Goal: Task Accomplishment & Management: Use online tool/utility

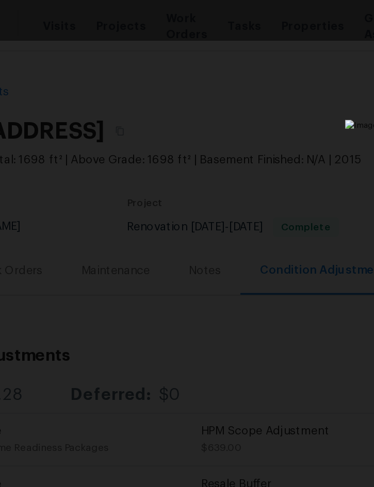
scroll to position [249, 103]
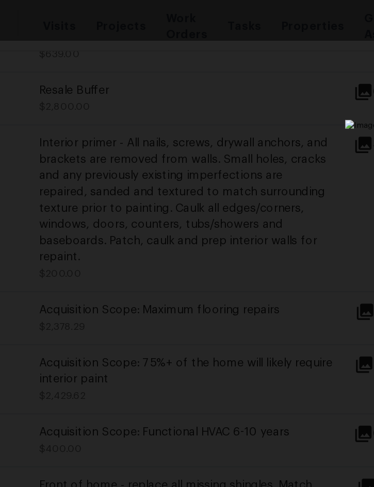
click at [217, 19] on div "Lightbox" at bounding box center [187, 13] width 374 height 26
click at [211, 32] on div "Lightbox" at bounding box center [187, 243] width 374 height 487
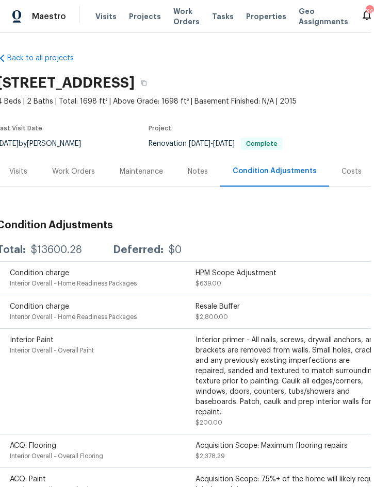
scroll to position [0, 0]
click at [143, 17] on span "Projects" at bounding box center [145, 16] width 32 height 10
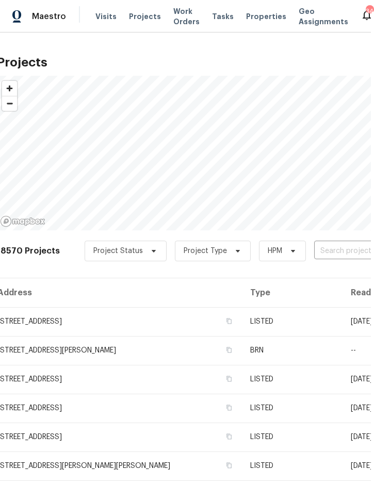
click at [321, 249] on input "text" at bounding box center [373, 251] width 118 height 16
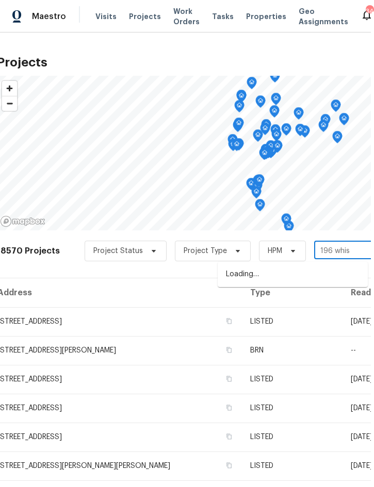
type input "196 whisp"
click at [298, 271] on li "[STREET_ADDRESS][PERSON_NAME]" at bounding box center [292, 274] width 150 height 17
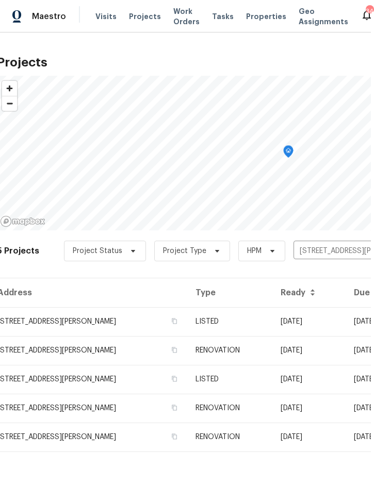
click at [270, 321] on td "LISTED" at bounding box center [229, 321] width 85 height 29
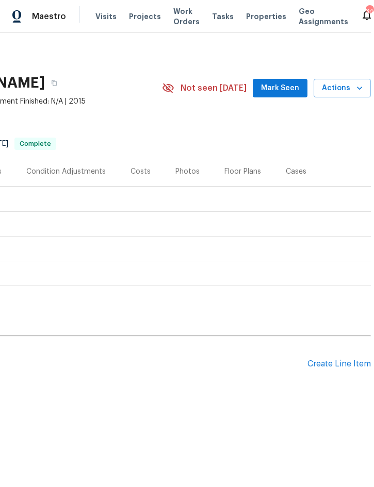
scroll to position [0, 209]
click at [351, 87] on span "Actions" at bounding box center [342, 88] width 41 height 13
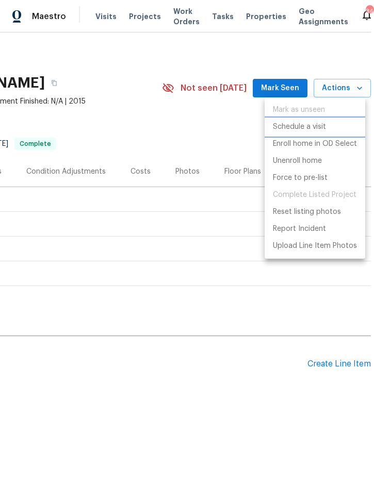
click at [315, 128] on p "Schedule a visit" at bounding box center [299, 127] width 53 height 11
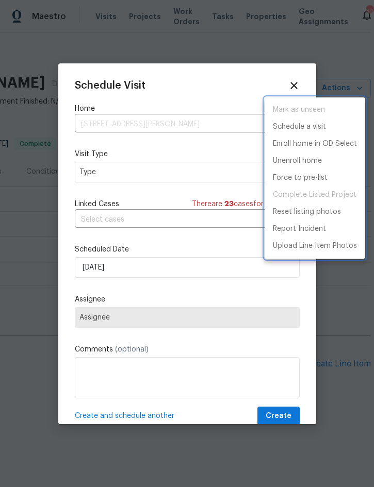
click at [136, 174] on div at bounding box center [187, 243] width 374 height 487
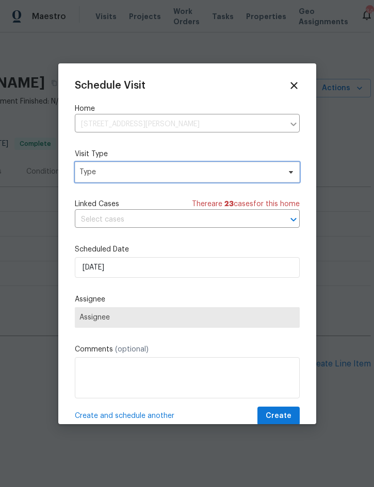
click at [168, 173] on span "Type" at bounding box center [179, 172] width 200 height 10
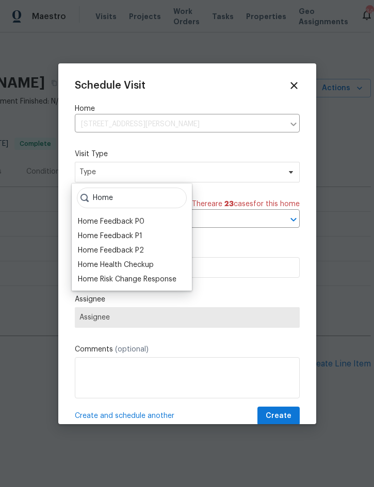
type input "Home"
click at [149, 263] on div "Home Health Checkup" at bounding box center [116, 265] width 76 height 10
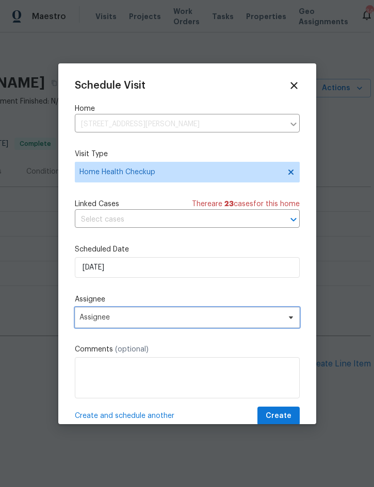
click at [146, 318] on span "Assignee" at bounding box center [180, 317] width 202 height 8
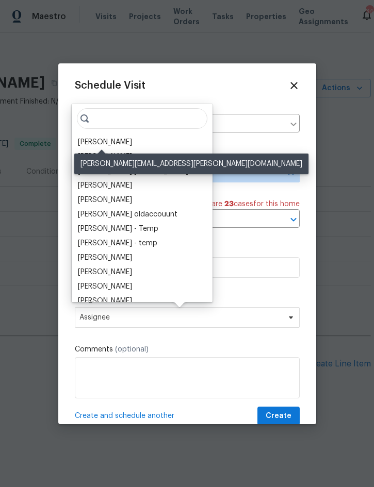
click at [123, 137] on div "[PERSON_NAME]" at bounding box center [105, 142] width 54 height 10
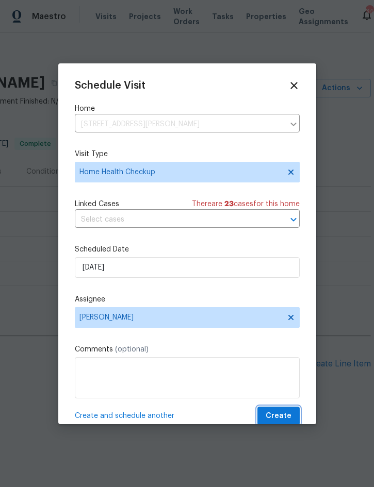
click at [282, 419] on span "Create" at bounding box center [278, 416] width 26 height 13
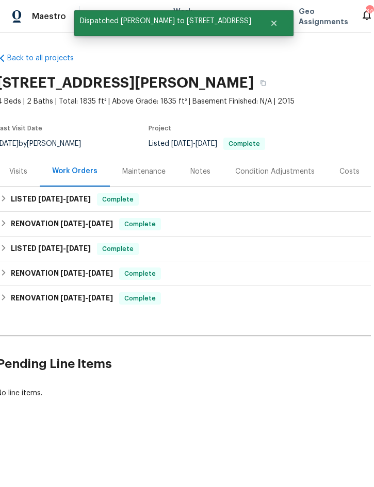
scroll to position [0, 0]
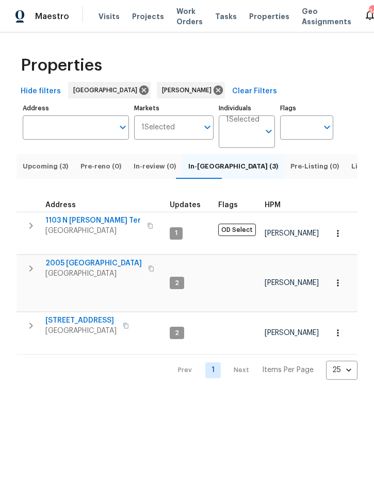
click at [129, 323] on icon "button" at bounding box center [126, 326] width 6 height 6
click at [29, 319] on icon "button" at bounding box center [31, 325] width 12 height 12
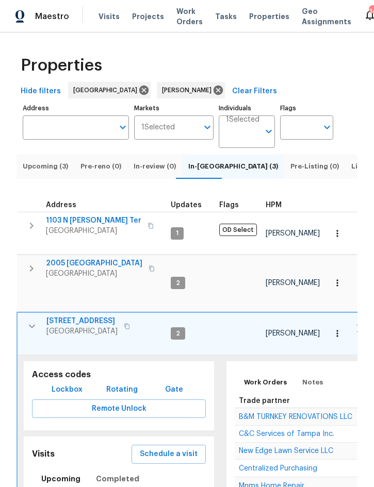
click at [63, 383] on span "Lockbox" at bounding box center [67, 389] width 31 height 13
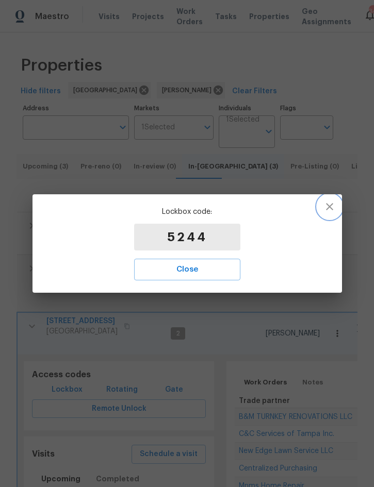
click at [334, 206] on icon "button" at bounding box center [329, 206] width 12 height 12
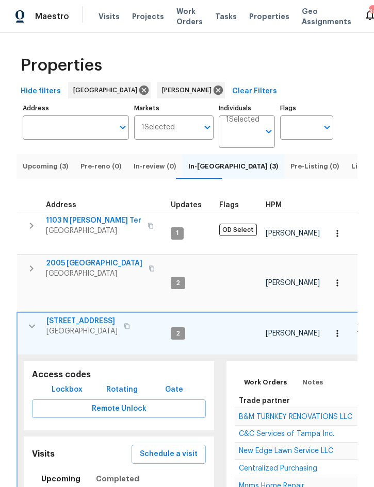
click at [169, 383] on span "Gate" at bounding box center [173, 389] width 25 height 13
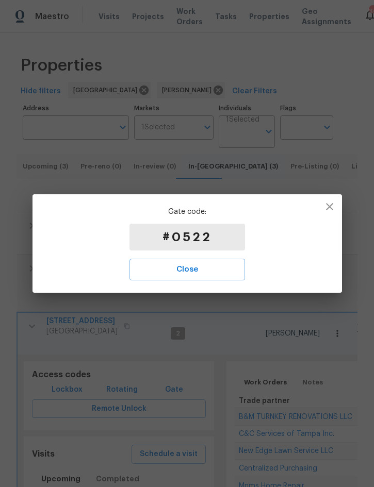
click at [331, 210] on icon "button" at bounding box center [329, 206] width 12 height 12
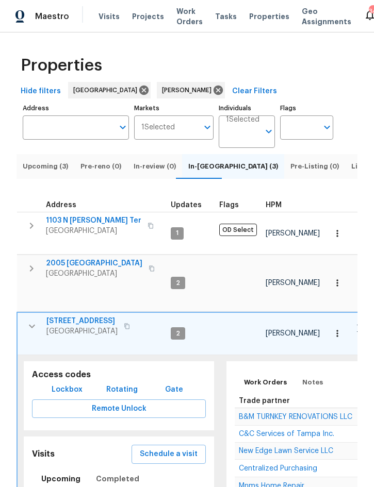
click at [351, 172] on span "Listed (15)" at bounding box center [368, 166] width 35 height 11
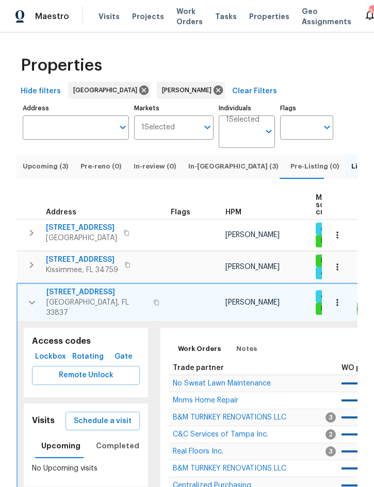
click at [33, 308] on icon "button" at bounding box center [32, 302] width 12 height 12
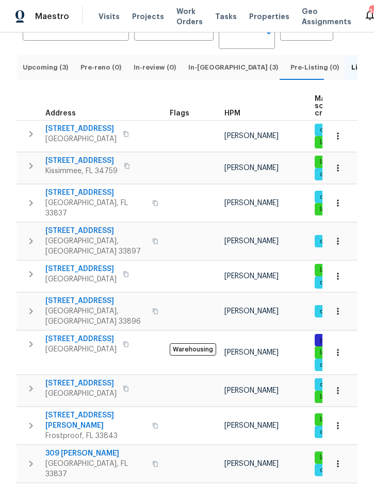
scroll to position [99, 0]
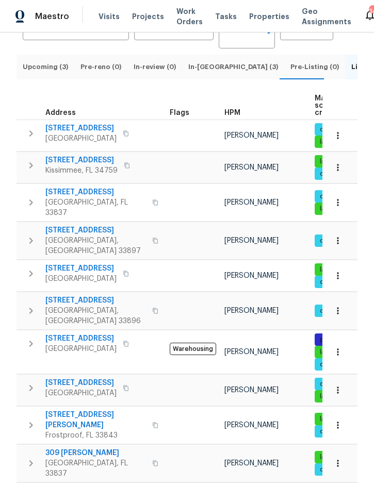
click at [129, 271] on icon "button" at bounding box center [126, 274] width 6 height 6
